Goal: Task Accomplishment & Management: Complete application form

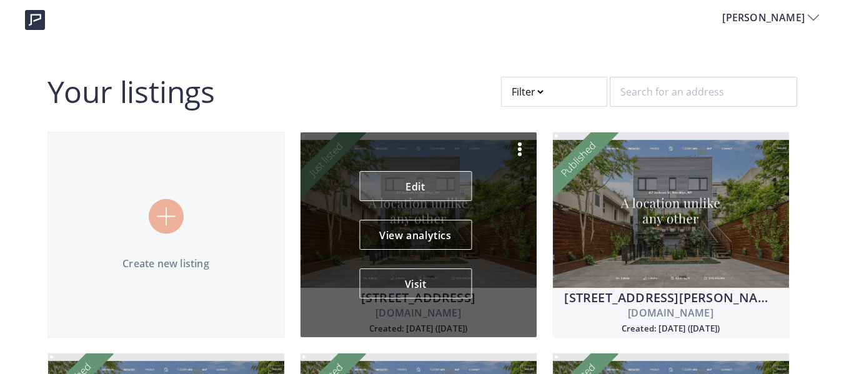
click at [431, 187] on link "Edit" at bounding box center [415, 186] width 112 height 30
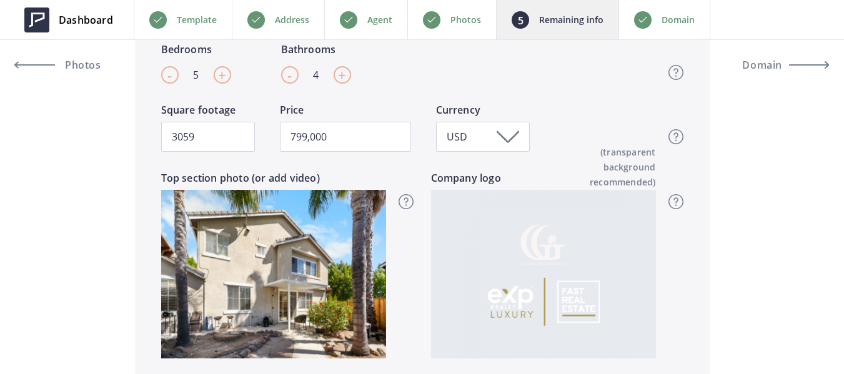
scroll to position [625, 0]
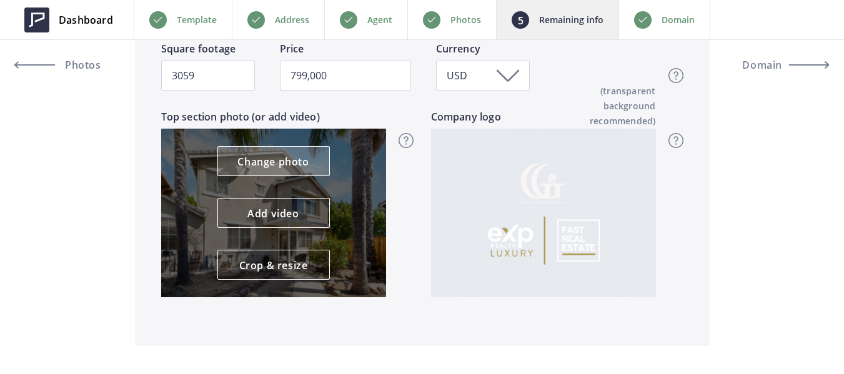
click at [290, 169] on link "Change photo" at bounding box center [273, 161] width 112 height 30
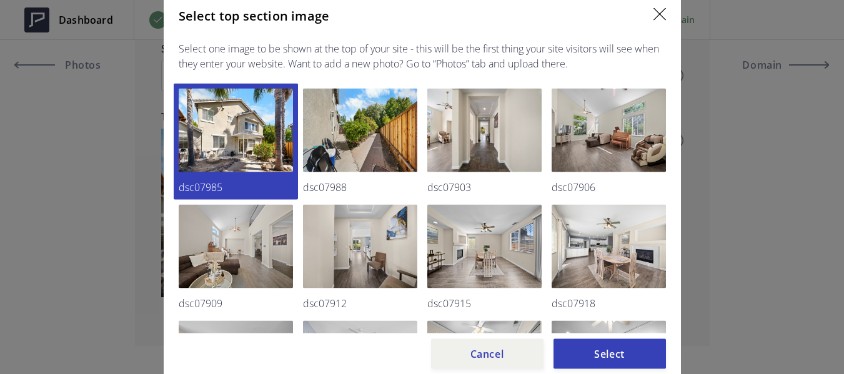
click at [666, 10] on div "Select top section image Select one image to be shown at the top of your site -…" at bounding box center [422, 187] width 517 height 383
click at [664, 14] on img at bounding box center [660, 14] width 12 height 12
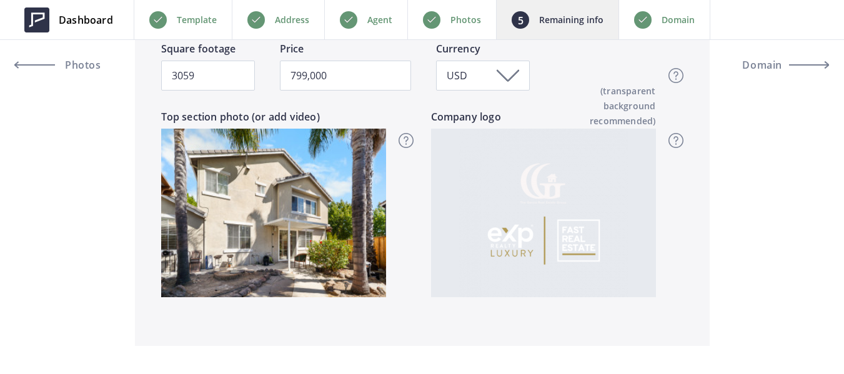
click at [452, 24] on p "Photos" at bounding box center [466, 19] width 31 height 15
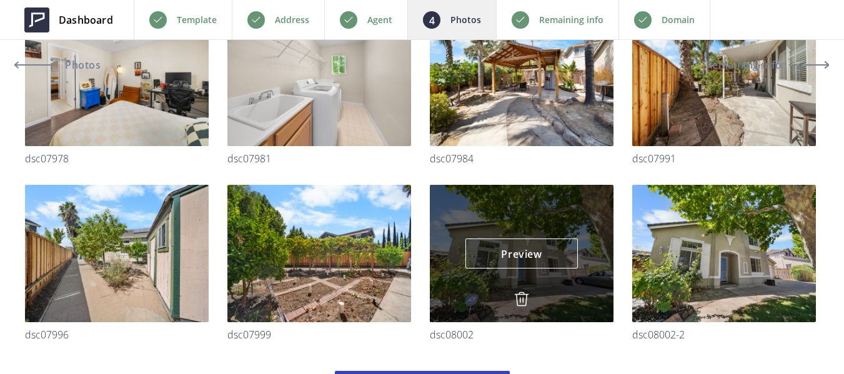
scroll to position [1427, 0]
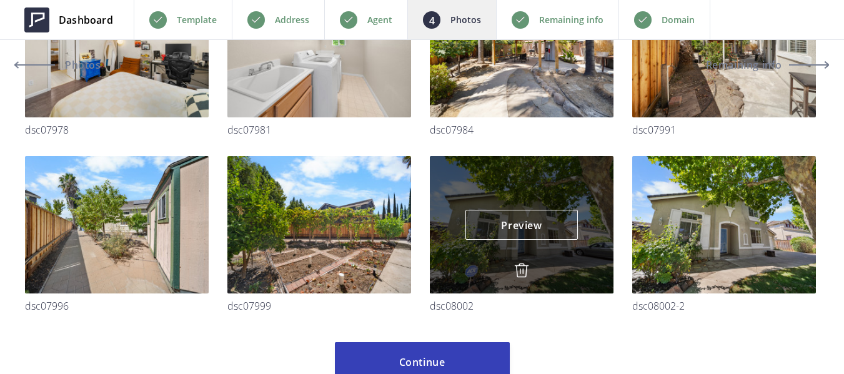
click at [520, 271] on img at bounding box center [521, 270] width 15 height 15
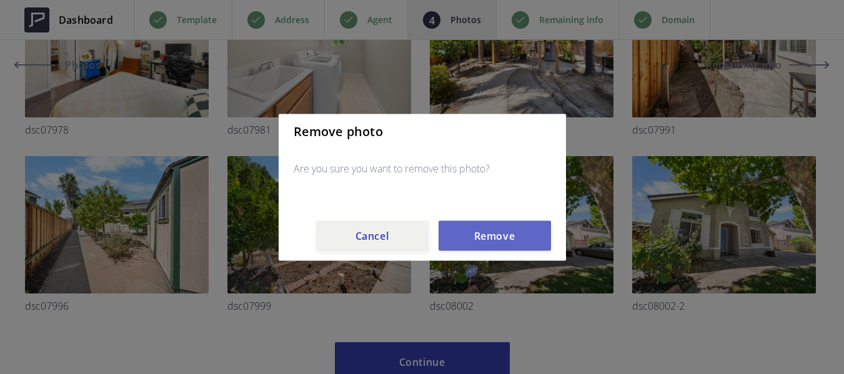
click at [520, 240] on button "Remove" at bounding box center [495, 236] width 112 height 30
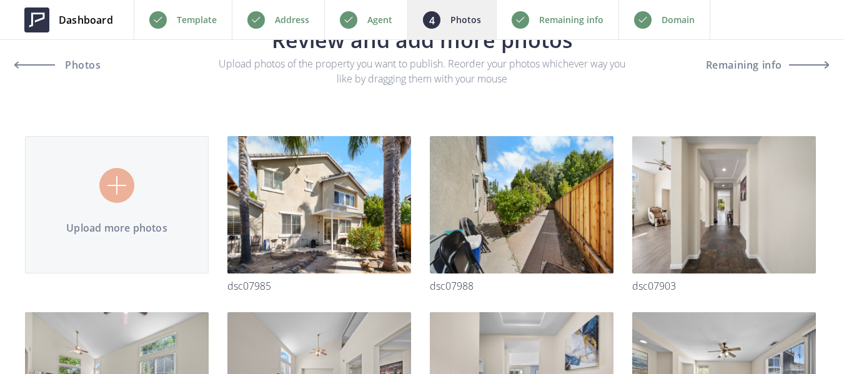
scroll to position [0, 0]
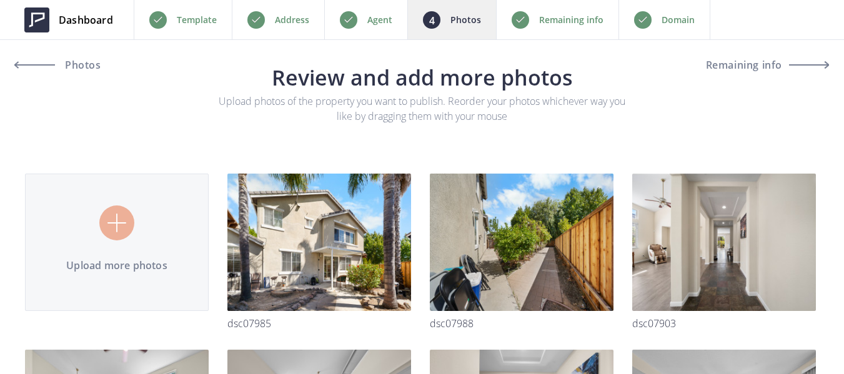
type input "C:\fakepath\DJI_0146 (1) (1).jpg"
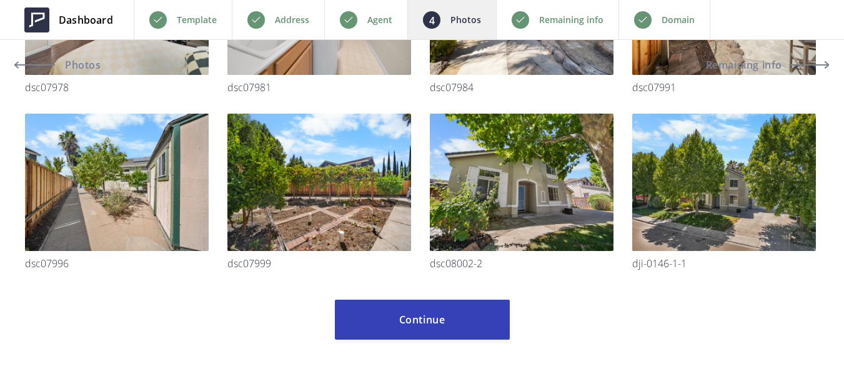
scroll to position [1490, 0]
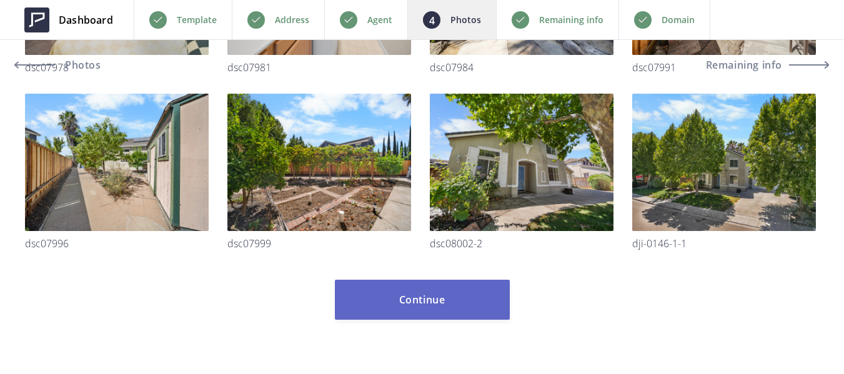
click at [447, 291] on button "Continue" at bounding box center [422, 300] width 175 height 40
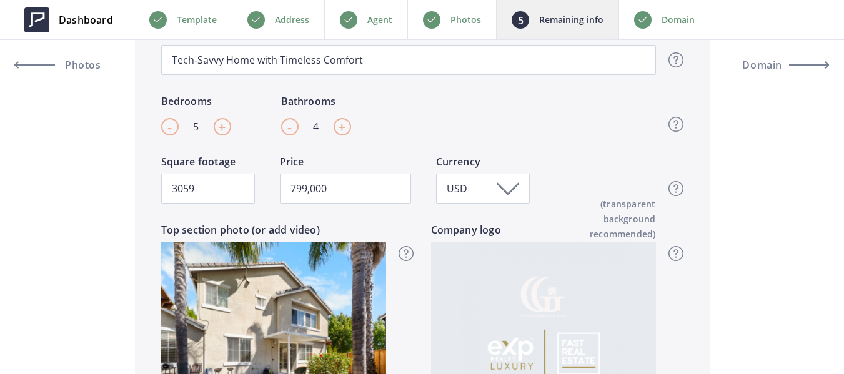
scroll to position [625, 0]
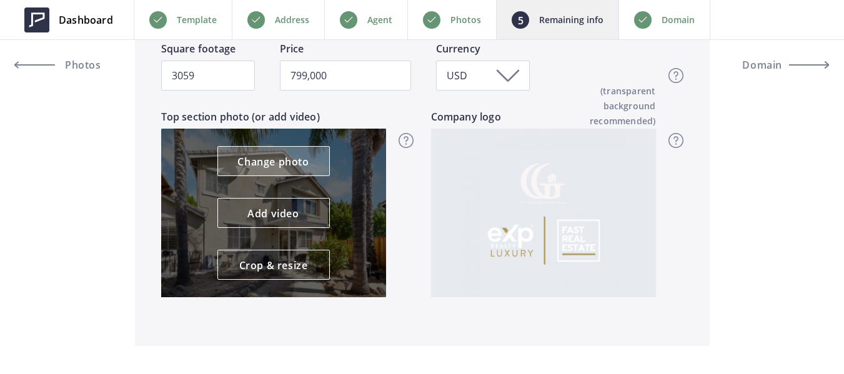
click at [287, 163] on link "Change photo" at bounding box center [273, 161] width 112 height 30
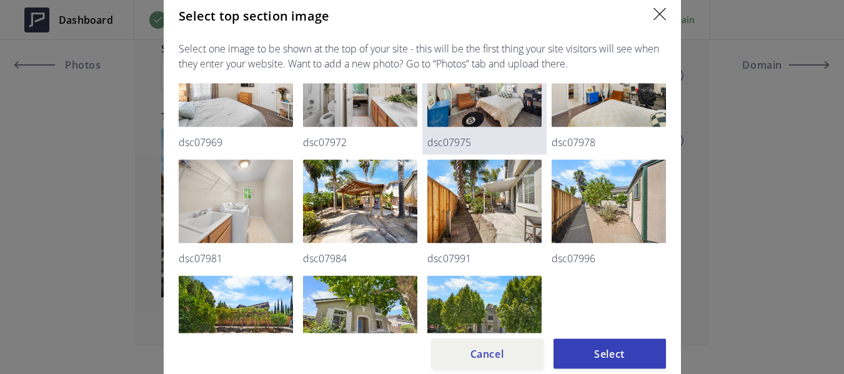
scroll to position [796, 0]
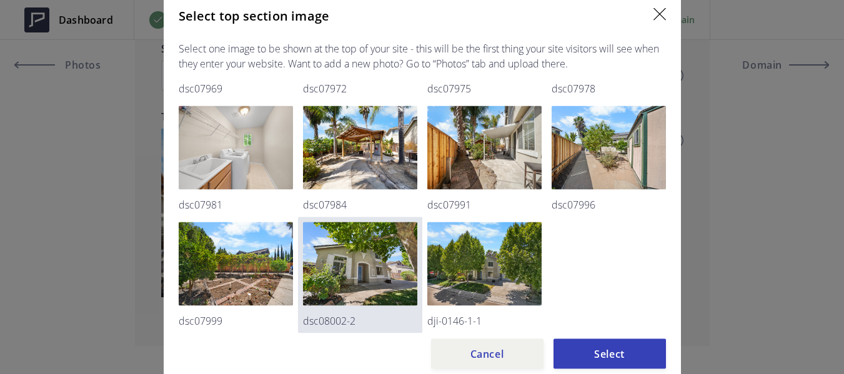
click at [347, 272] on img at bounding box center [360, 264] width 114 height 84
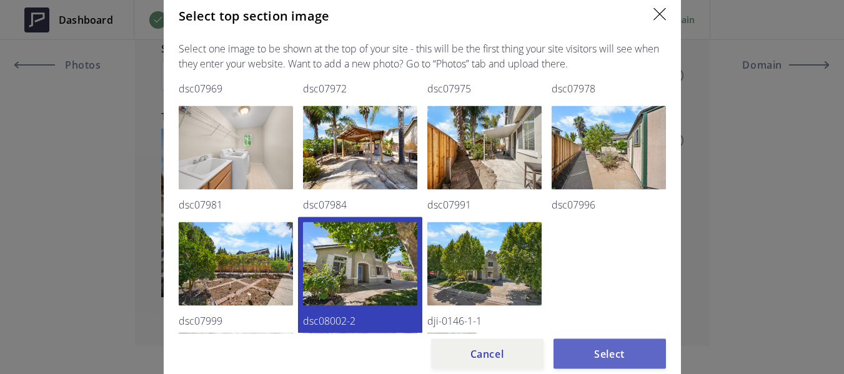
click at [604, 362] on button "Select" at bounding box center [610, 354] width 112 height 30
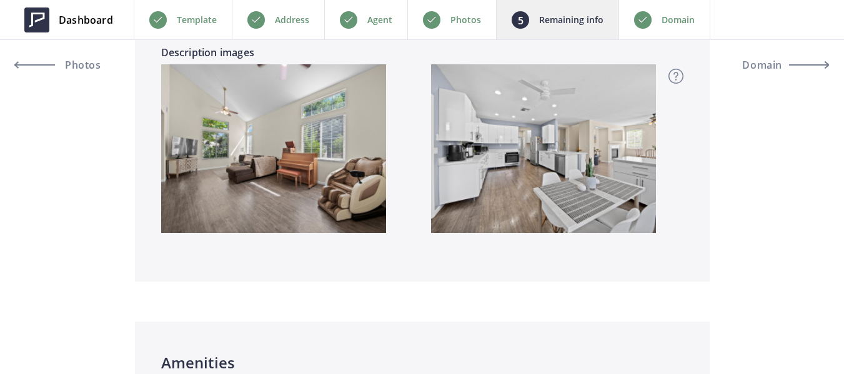
scroll to position [1312, 0]
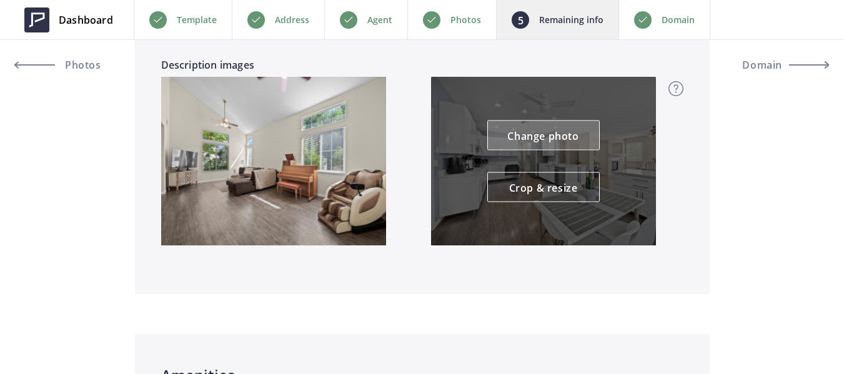
click at [562, 144] on link "Change photo" at bounding box center [543, 136] width 112 height 30
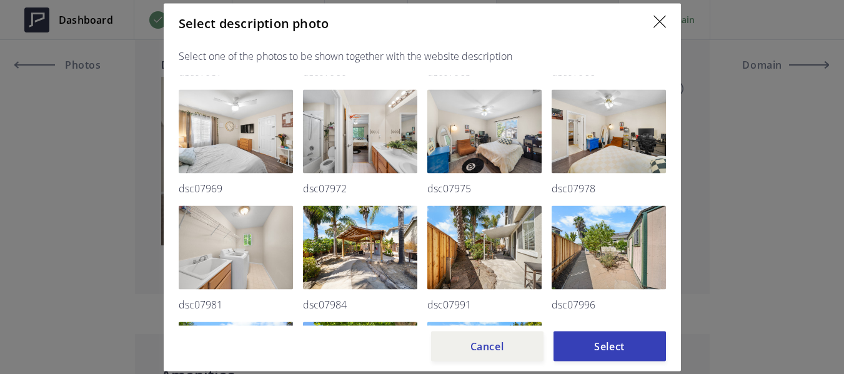
scroll to position [796, 0]
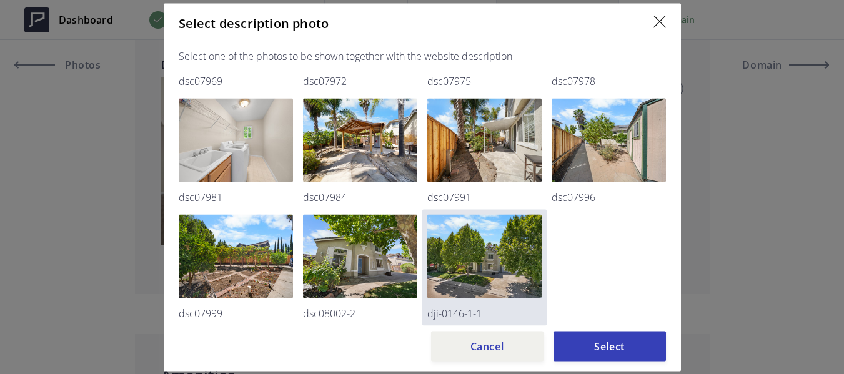
click at [481, 275] on img at bounding box center [484, 256] width 114 height 84
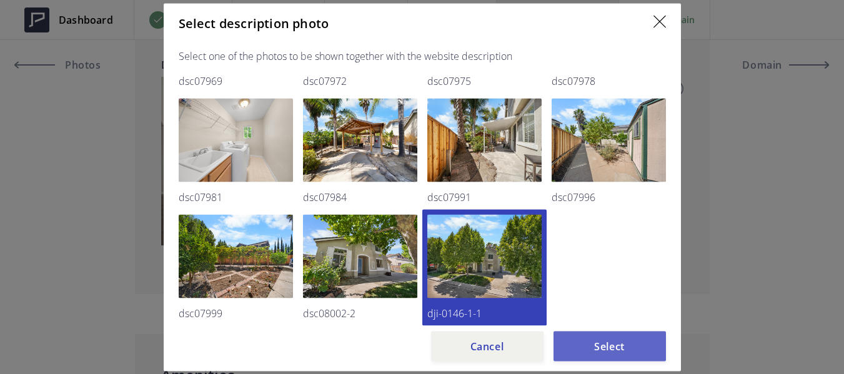
click at [582, 335] on button "Select" at bounding box center [610, 346] width 112 height 30
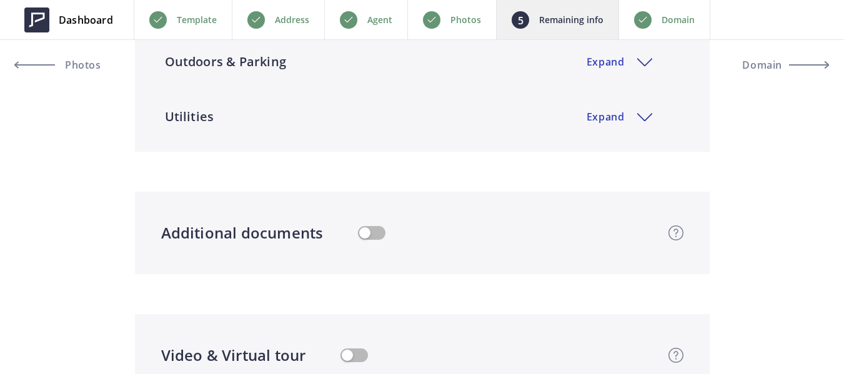
scroll to position [2562, 0]
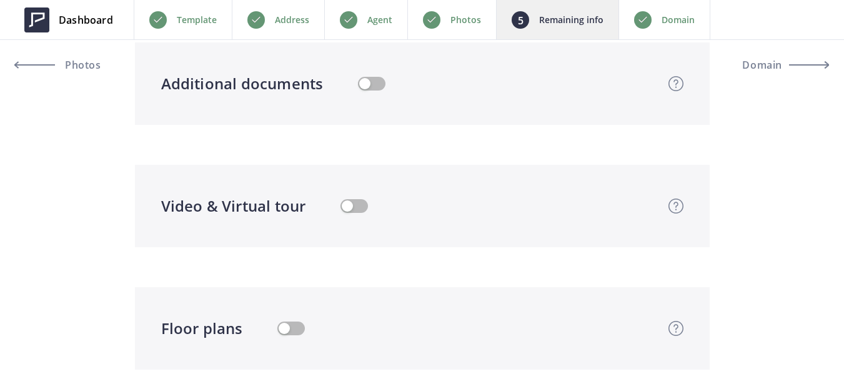
click at [354, 213] on button "button" at bounding box center [354, 206] width 27 height 14
type input "799,000"
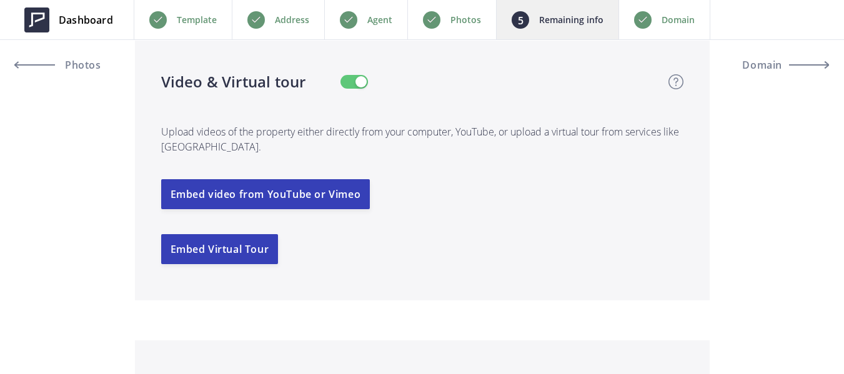
scroll to position [2687, 0]
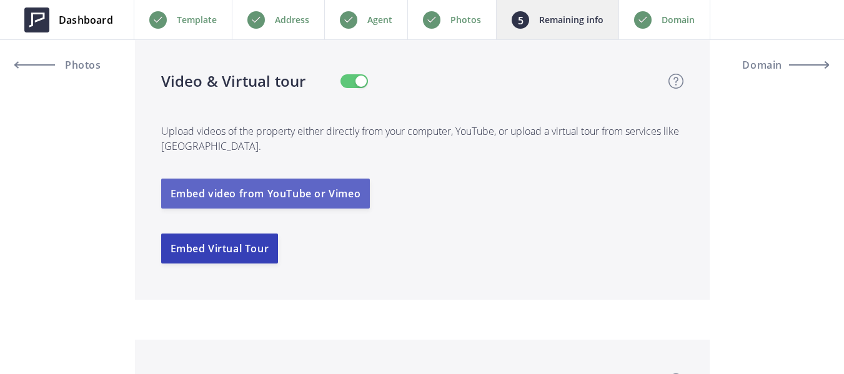
click at [323, 209] on button "Embed video from YouTube or Vimeo" at bounding box center [265, 194] width 209 height 30
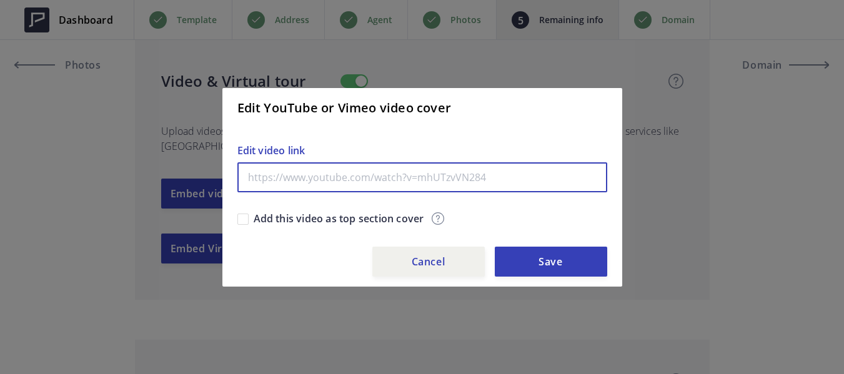
click at [394, 184] on input "text" at bounding box center [422, 177] width 370 height 30
paste input "[URL][DOMAIN_NAME]"
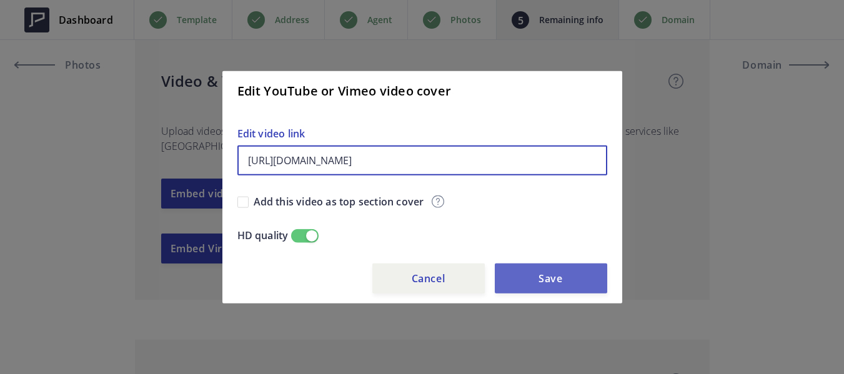
type input "[URL][DOMAIN_NAME]"
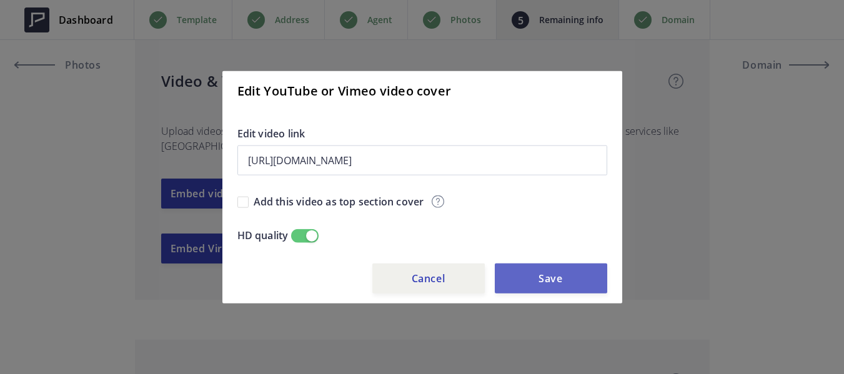
click at [559, 271] on button "Save" at bounding box center [551, 279] width 112 height 30
type input "799,000"
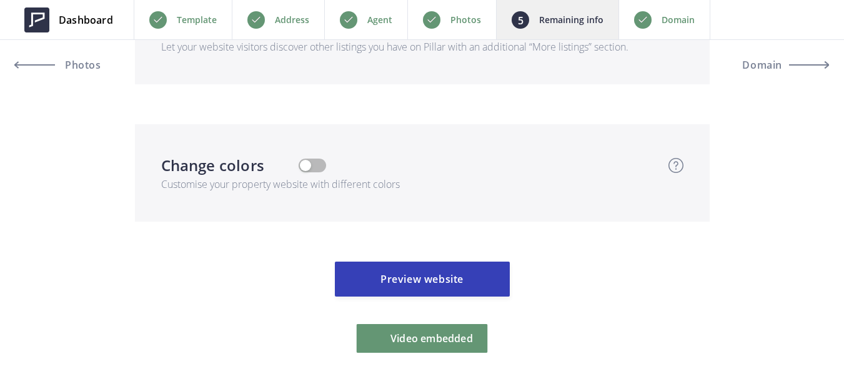
scroll to position [3936, 0]
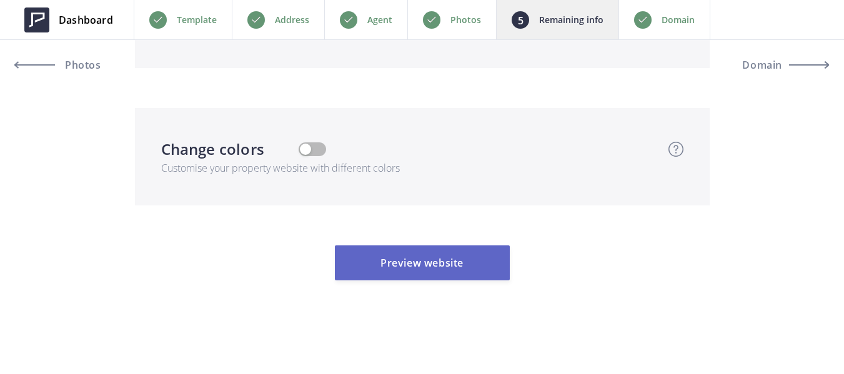
click at [451, 277] on button "Preview website" at bounding box center [422, 263] width 175 height 35
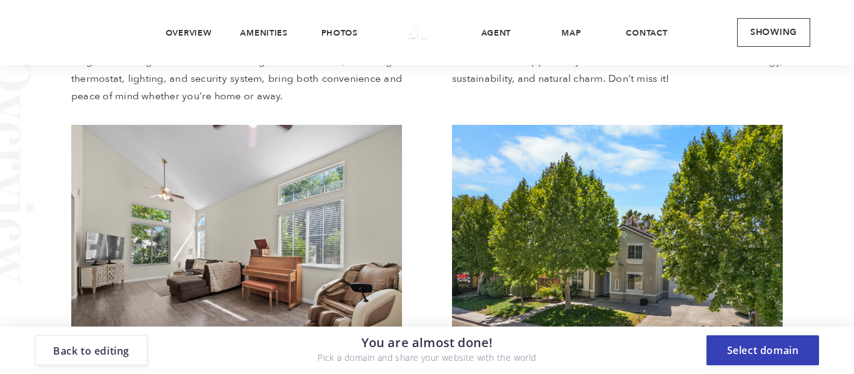
scroll to position [625, 0]
